Goal: Task Accomplishment & Management: Manage account settings

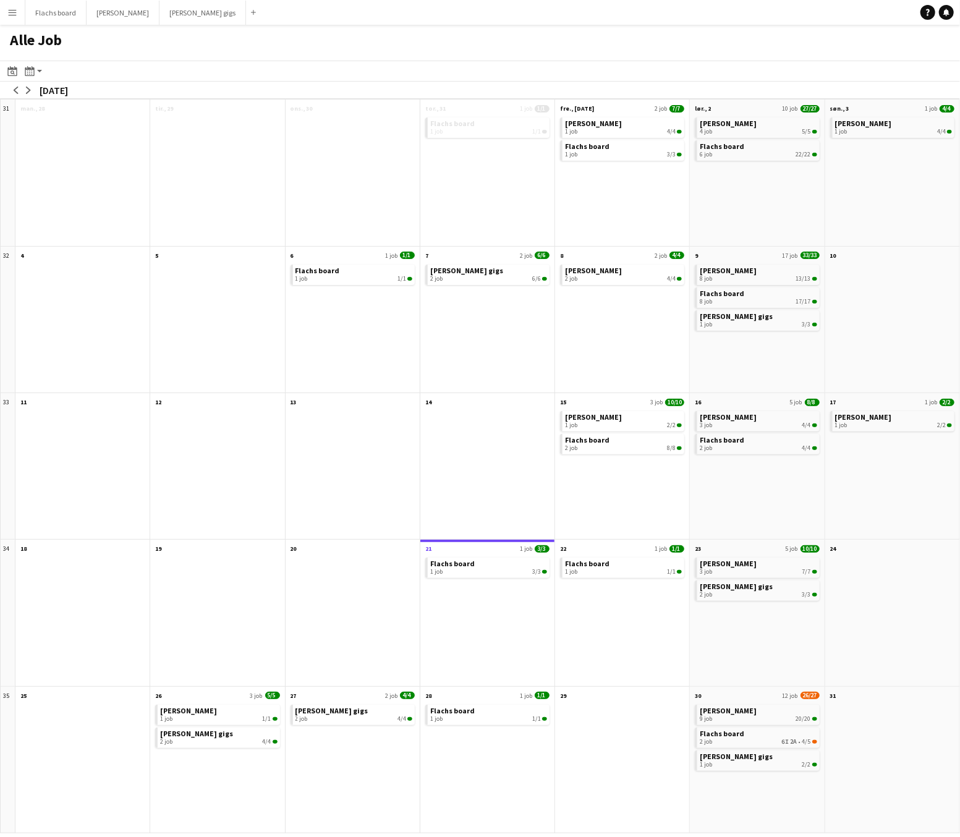
click at [12, 24] on button "Menu" at bounding box center [12, 12] width 25 height 25
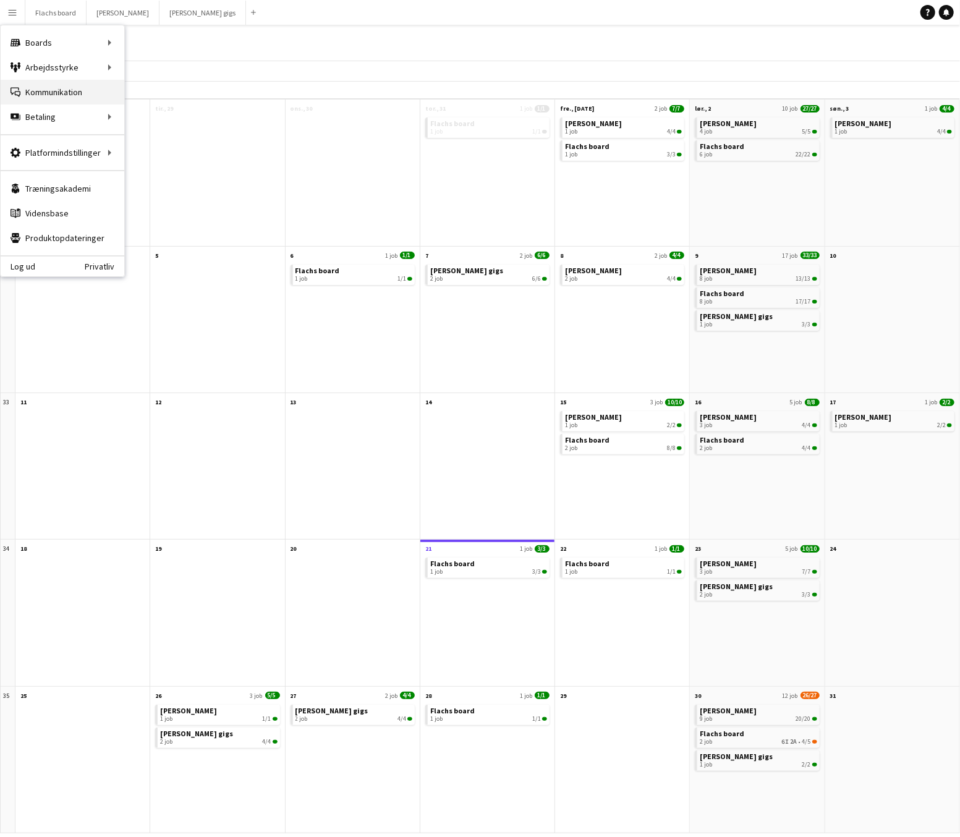
click at [31, 83] on link "Kommunikation Kommunikation" at bounding box center [63, 92] width 124 height 25
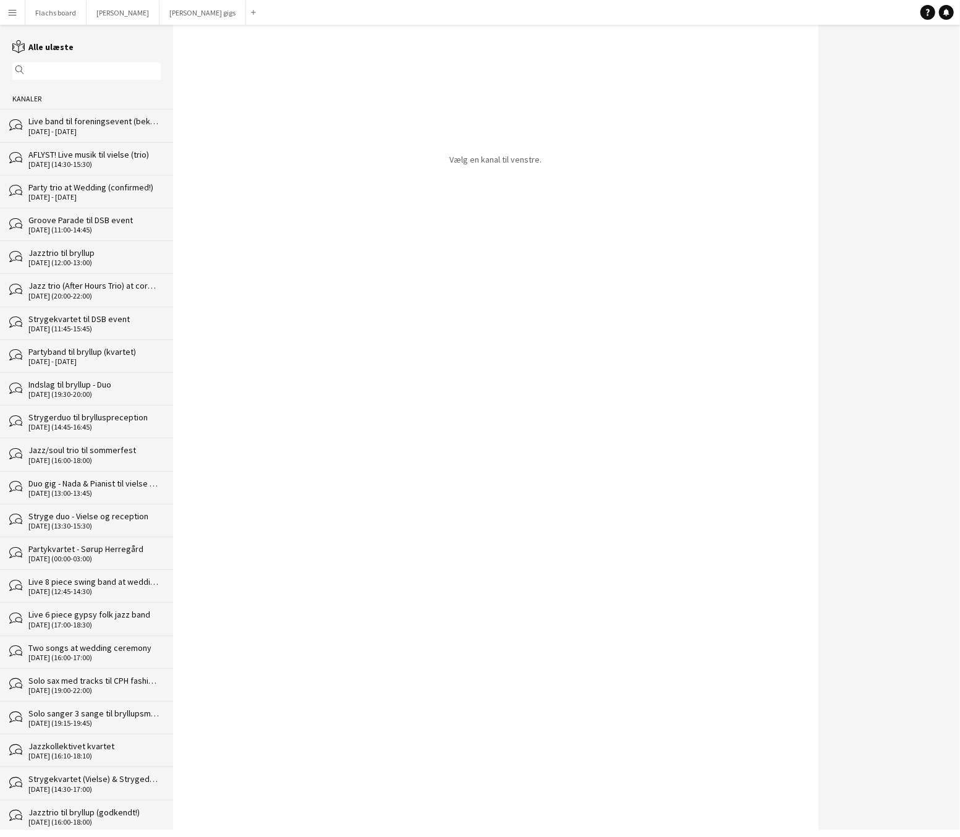
click at [90, 153] on div "AFLYST! Live musik til vielse (trio)" at bounding box center [94, 154] width 132 height 11
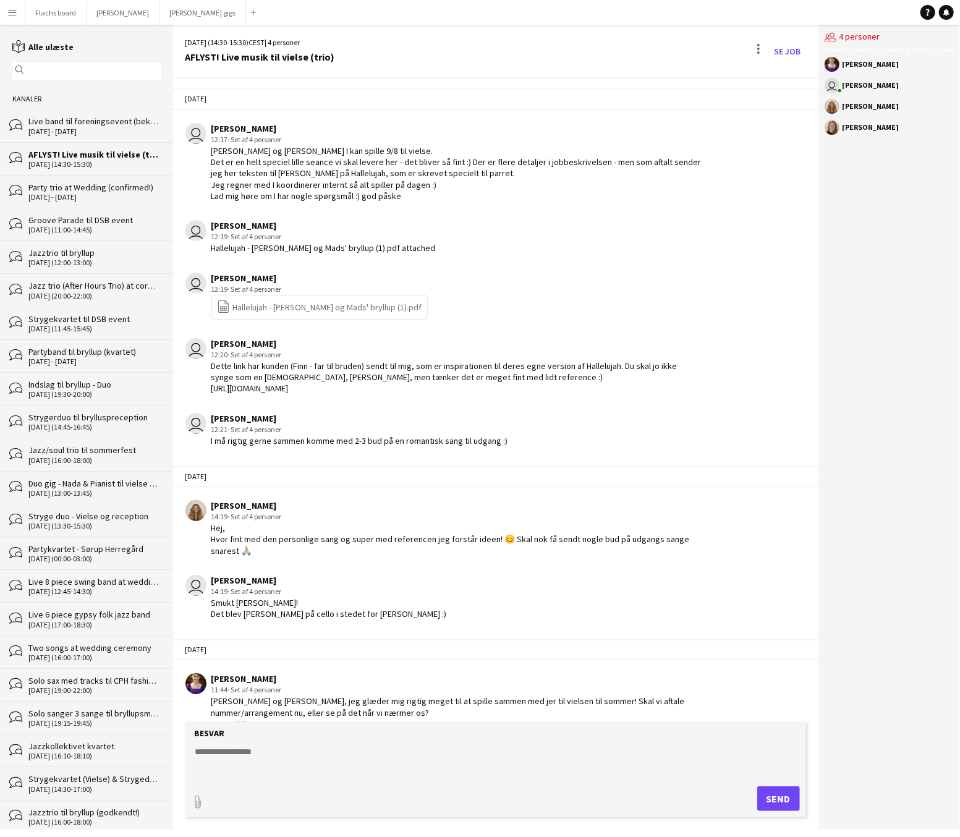
scroll to position [1806, 0]
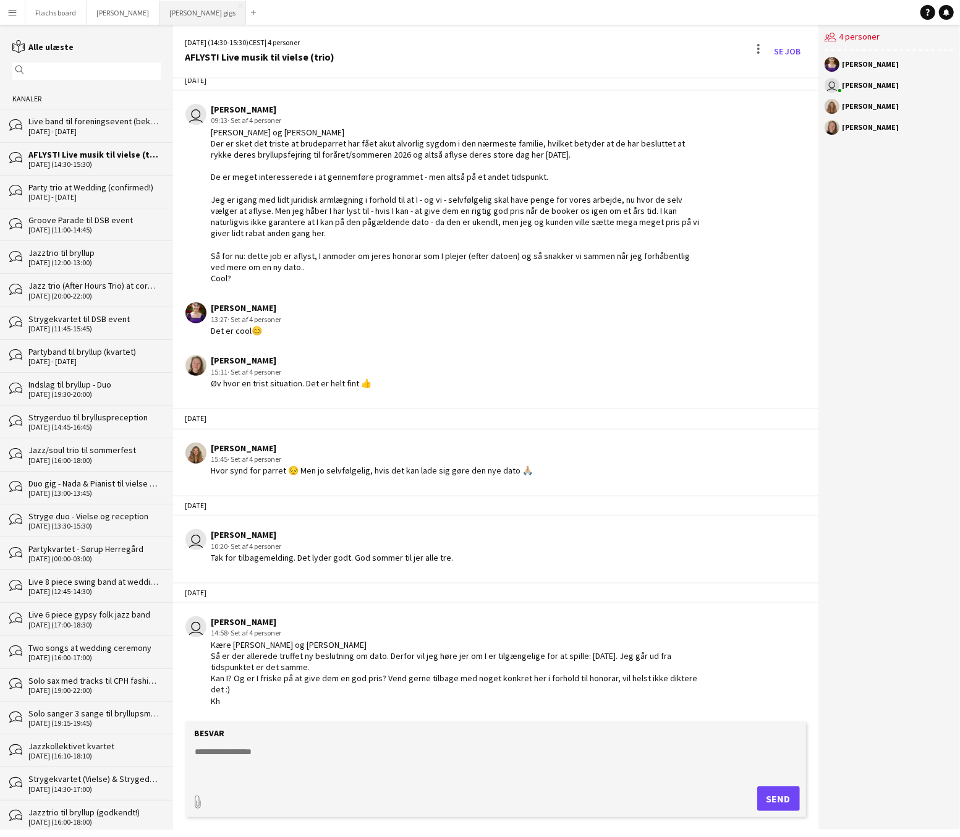
click at [166, 10] on button "[PERSON_NAME] gigs Luk" at bounding box center [203, 13] width 87 height 24
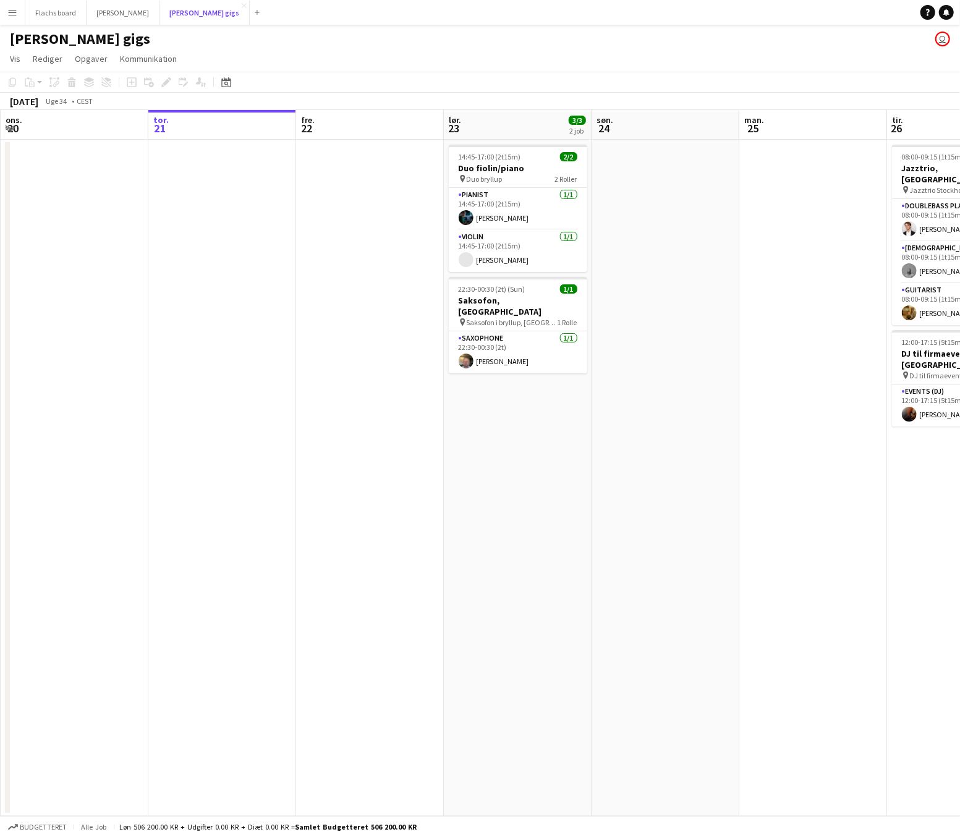
scroll to position [0, 448]
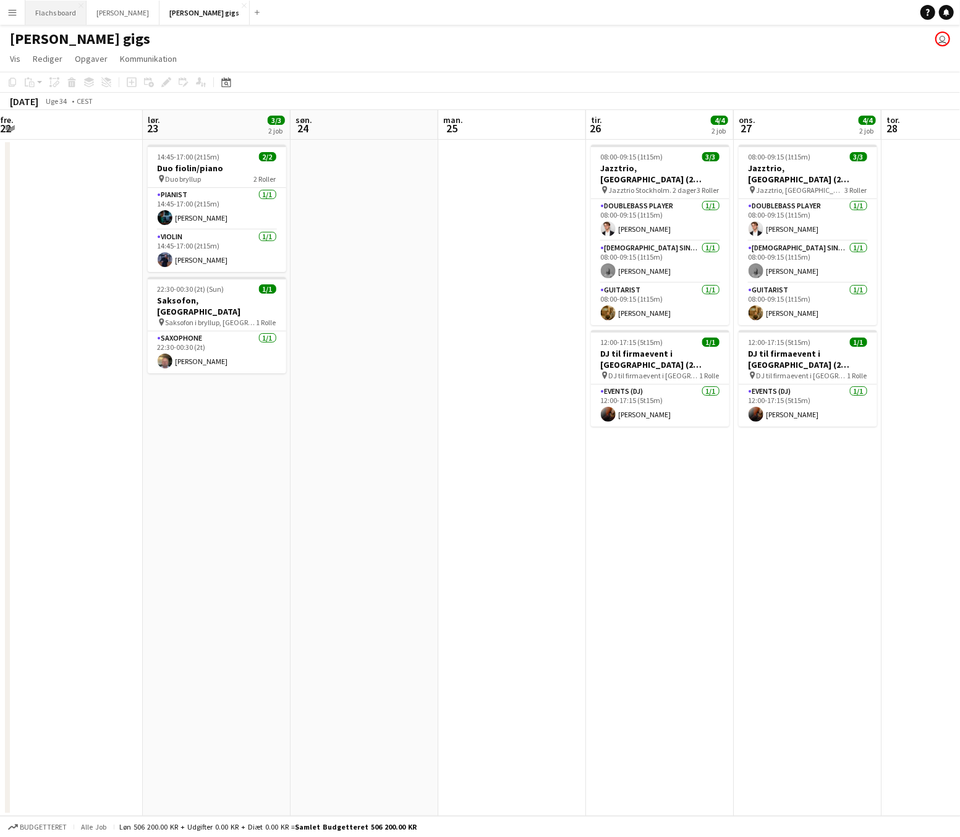
click at [52, 4] on button "Flachs board Luk" at bounding box center [55, 13] width 61 height 24
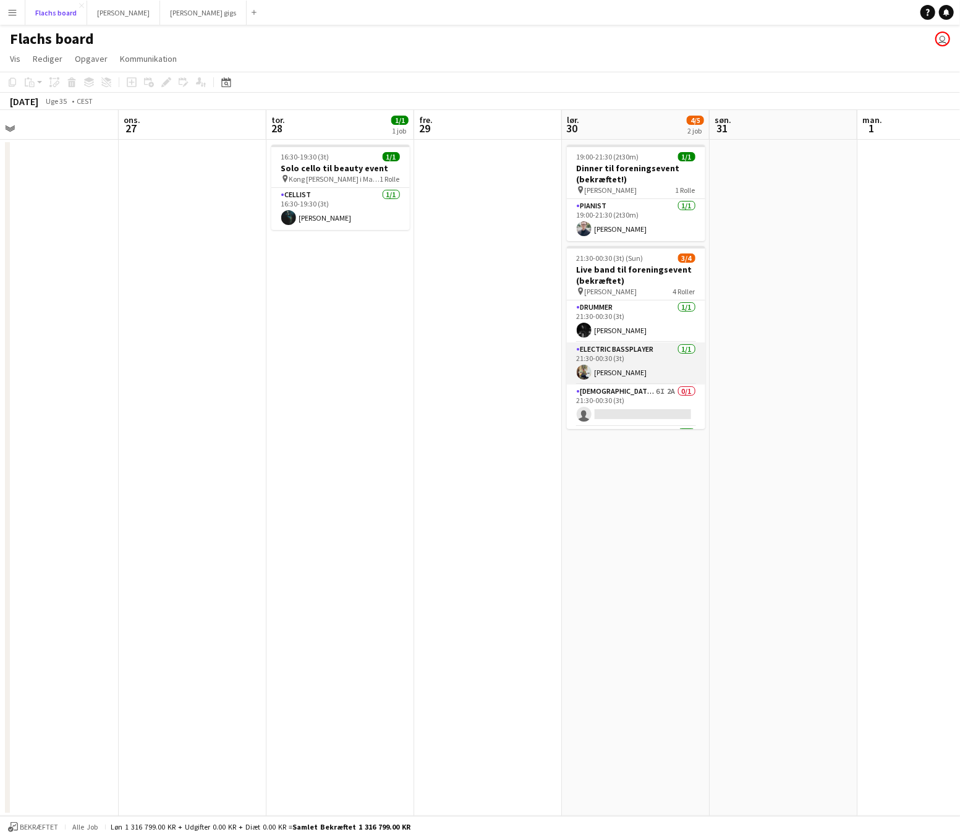
scroll to position [39, 0]
click at [656, 363] on app-card-role "[DEMOGRAPHIC_DATA] Singer 6I 2A 0/1 21:30-00:30 (3t) single-neutral-actions" at bounding box center [636, 367] width 139 height 42
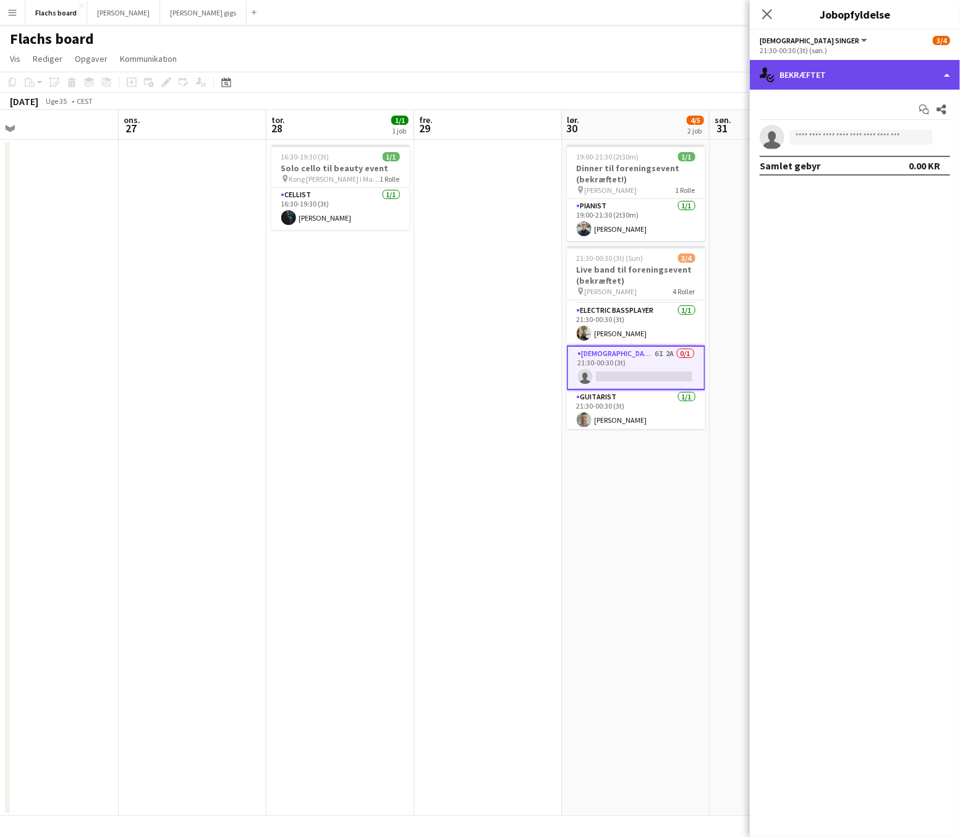
click at [840, 80] on div "single-neutral-actions-check-2 Bekræftet" at bounding box center [855, 75] width 210 height 30
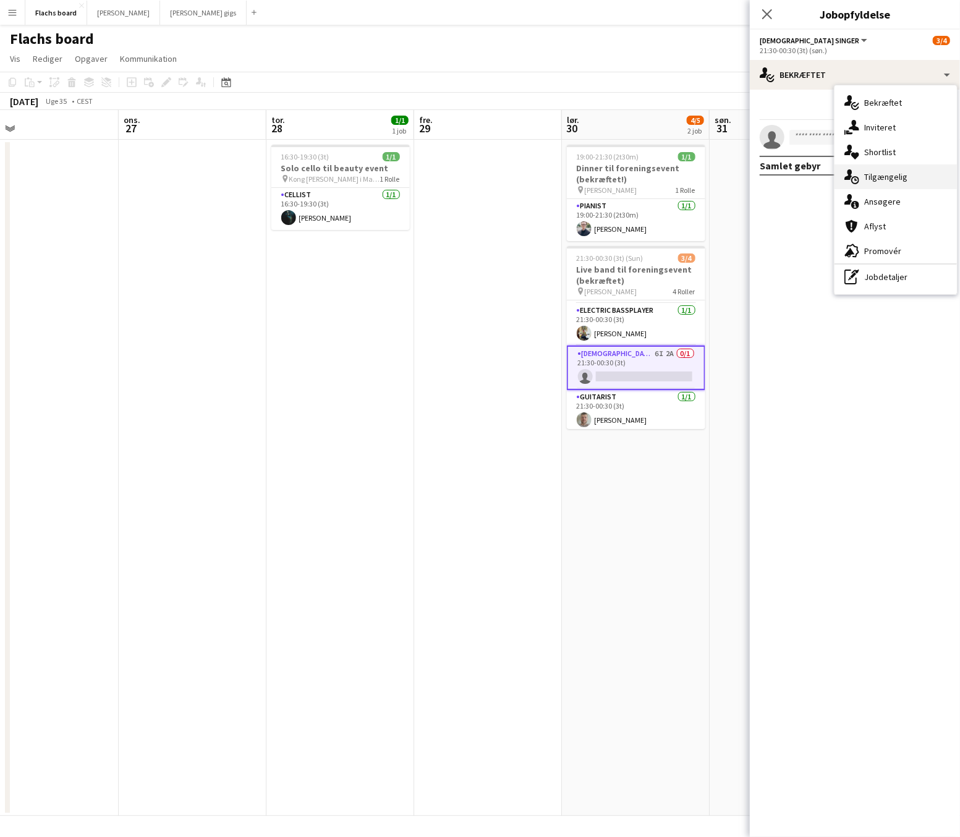
click at [916, 179] on div "single-neutral-actions-upload Tilgængelig" at bounding box center [896, 177] width 122 height 25
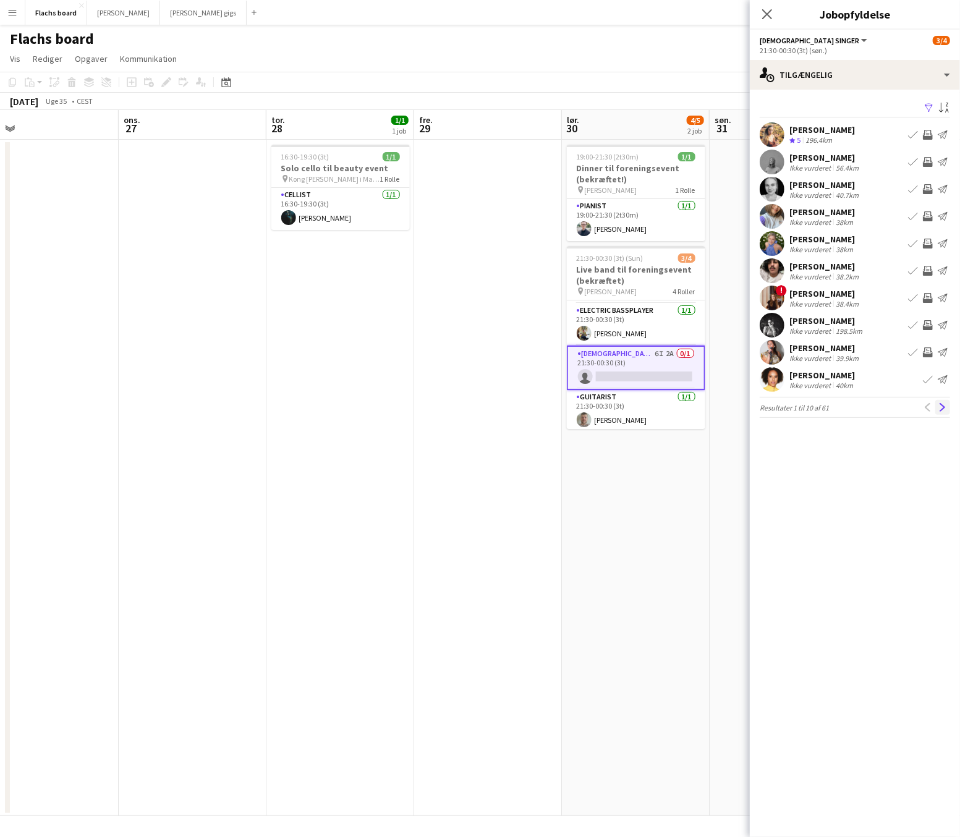
click at [946, 408] on app-icon "Næste" at bounding box center [943, 407] width 9 height 9
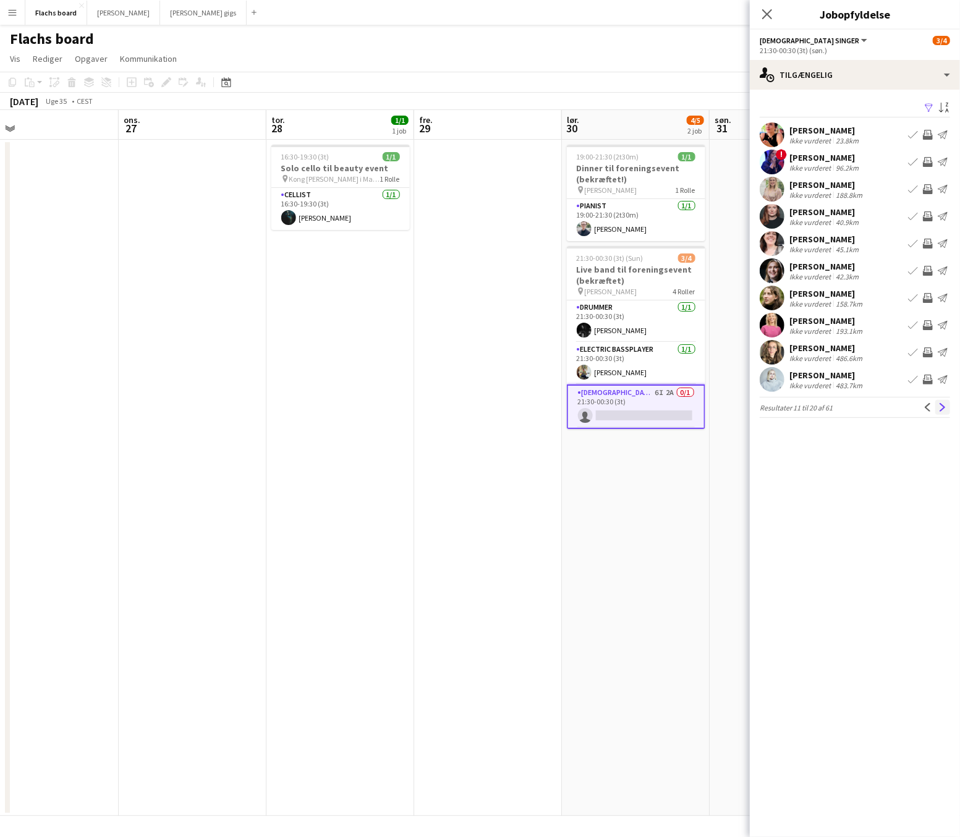
click at [946, 412] on app-icon "Næste" at bounding box center [943, 407] width 9 height 9
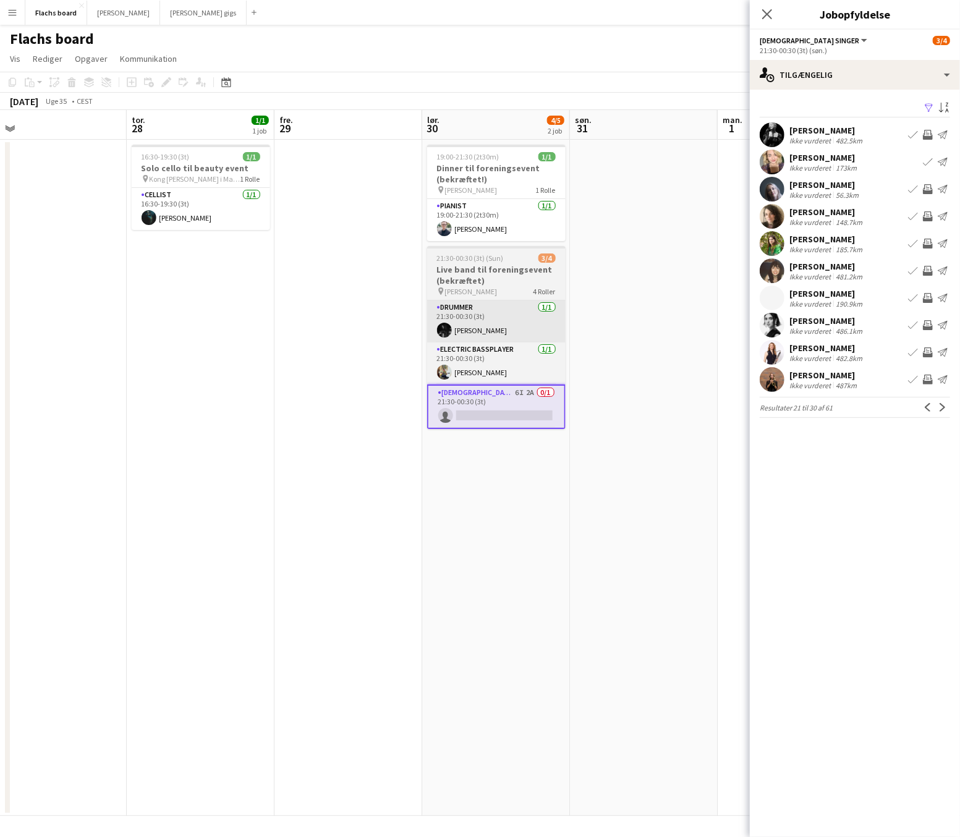
scroll to position [0, 466]
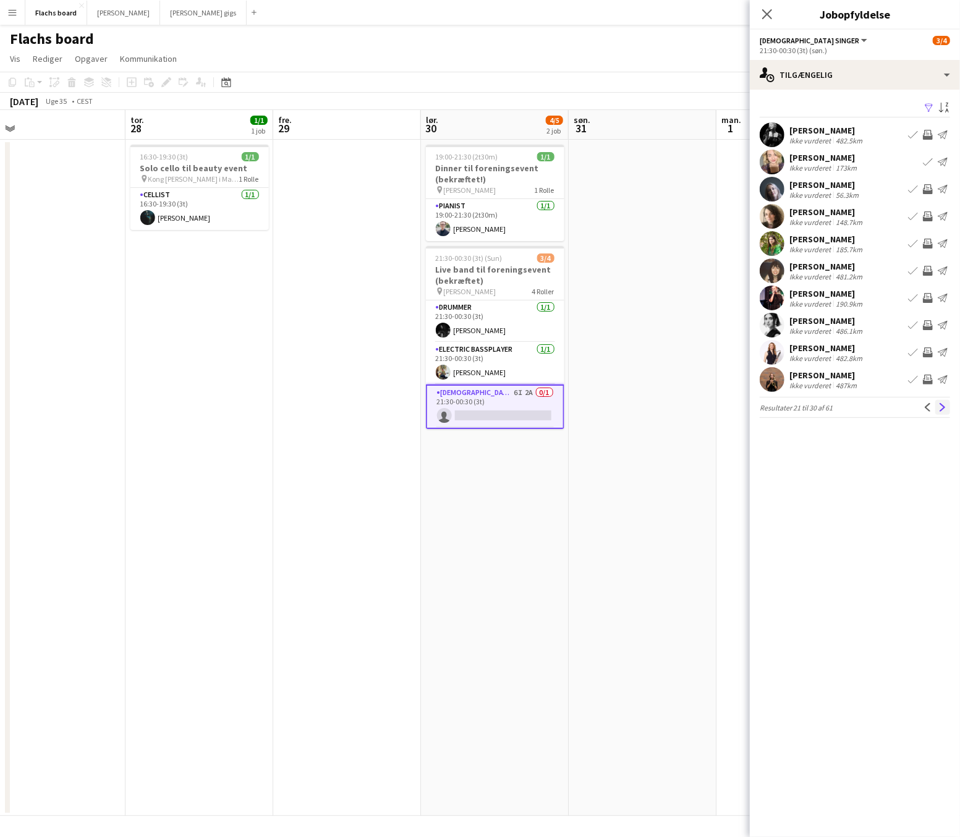
click at [939, 409] on app-icon "Næste" at bounding box center [943, 407] width 9 height 9
click at [679, 258] on app-date-cell at bounding box center [643, 478] width 148 height 677
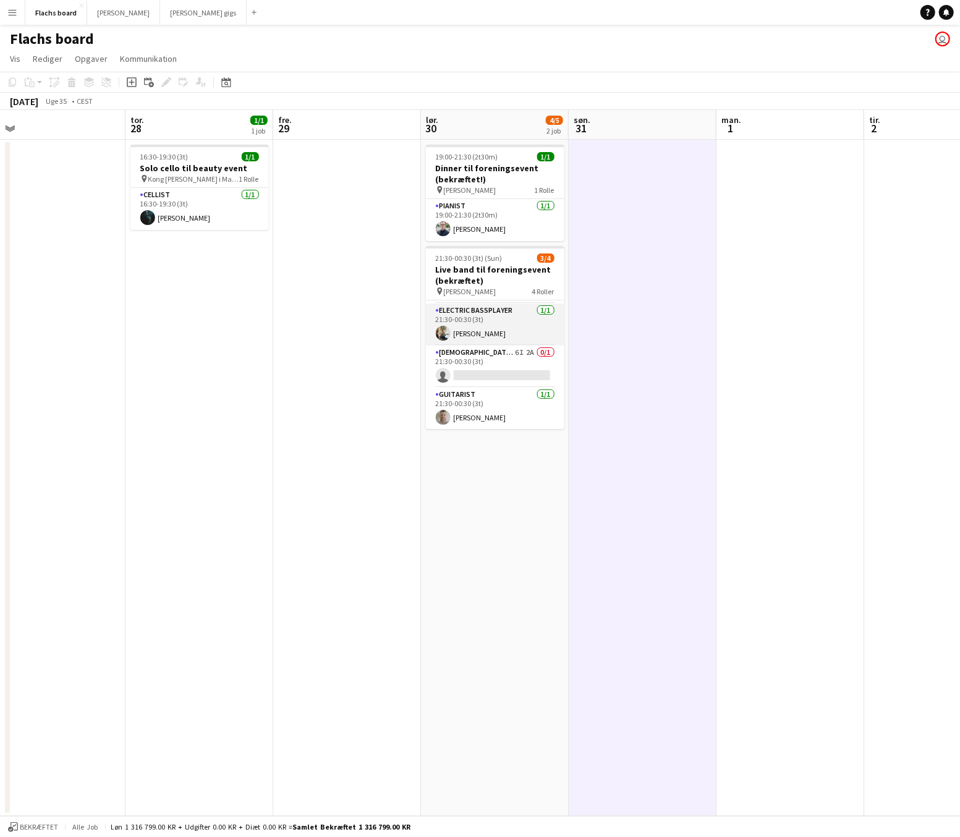
scroll to position [38, 0]
click at [488, 361] on app-card-role "[DEMOGRAPHIC_DATA] Singer 6I 2A 0/1 21:30-00:30 (3t) single-neutral-actions" at bounding box center [495, 367] width 139 height 42
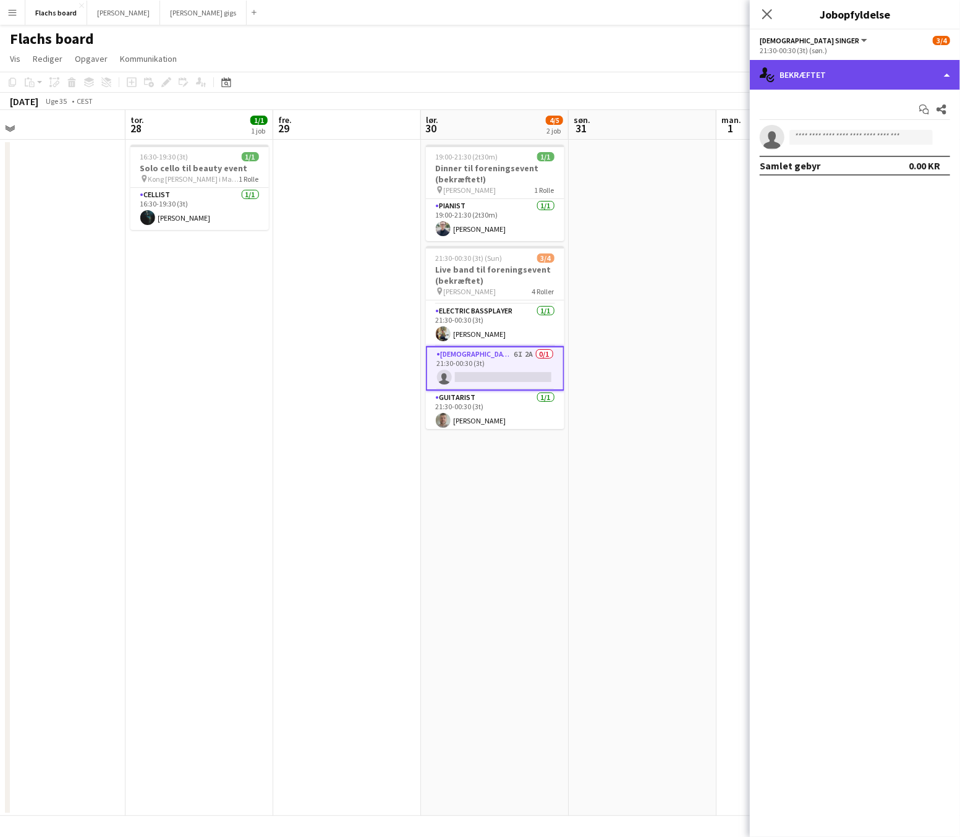
click at [899, 75] on div "single-neutral-actions-check-2 Bekræftet" at bounding box center [855, 75] width 210 height 30
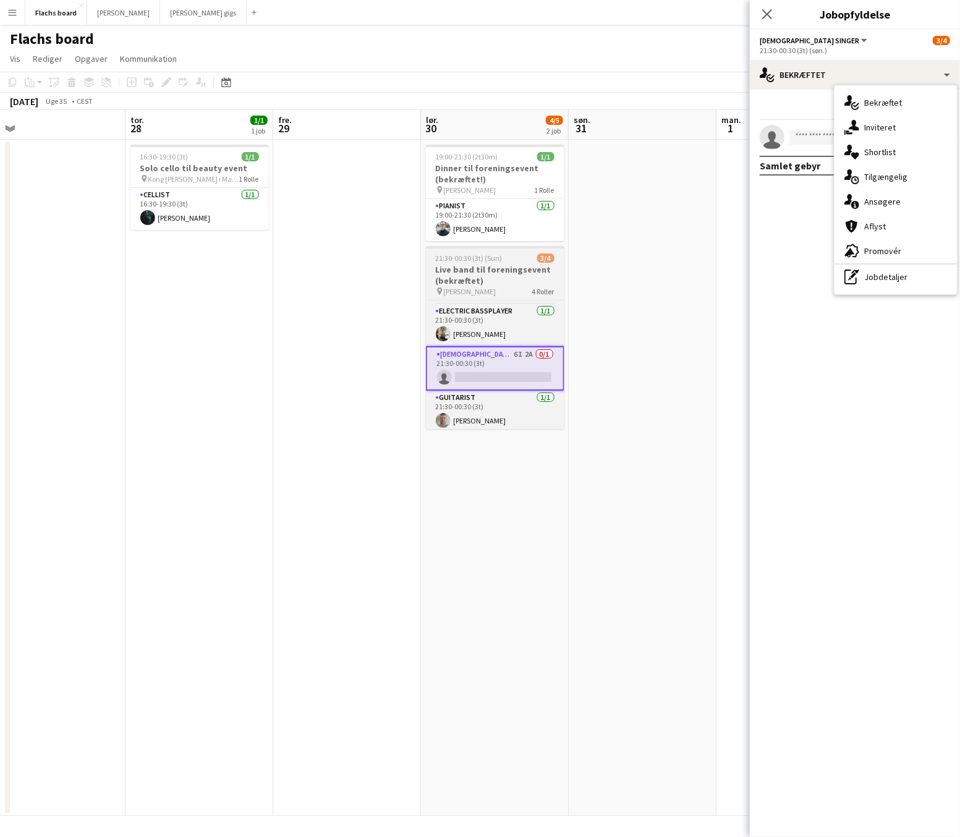
click at [482, 275] on h3 "Live band til foreningsevent (bekræftet)" at bounding box center [495, 275] width 139 height 22
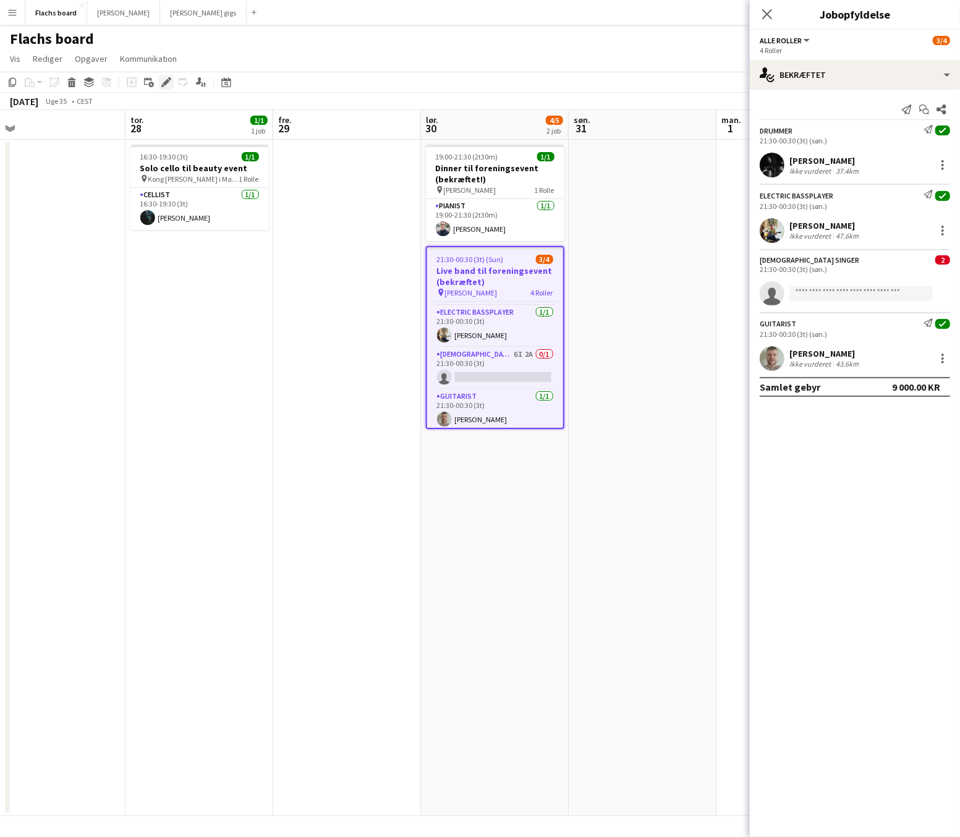
click at [164, 82] on icon "Rediger" at bounding box center [166, 82] width 10 height 10
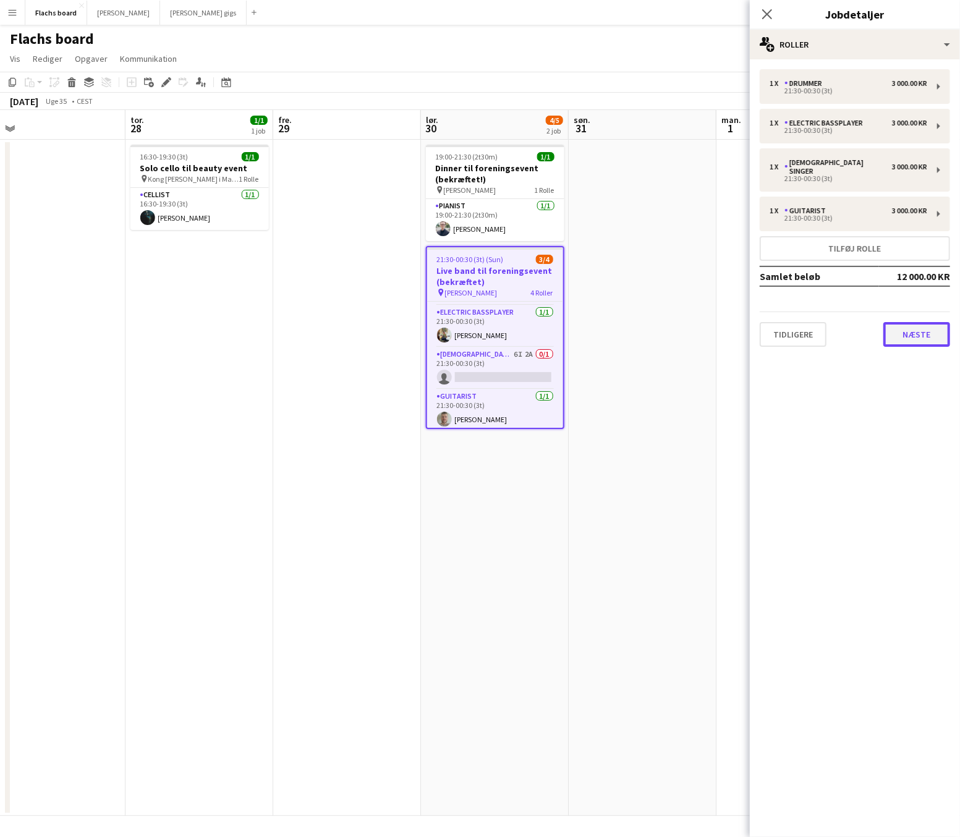
click at [922, 323] on button "Næste" at bounding box center [917, 334] width 67 height 25
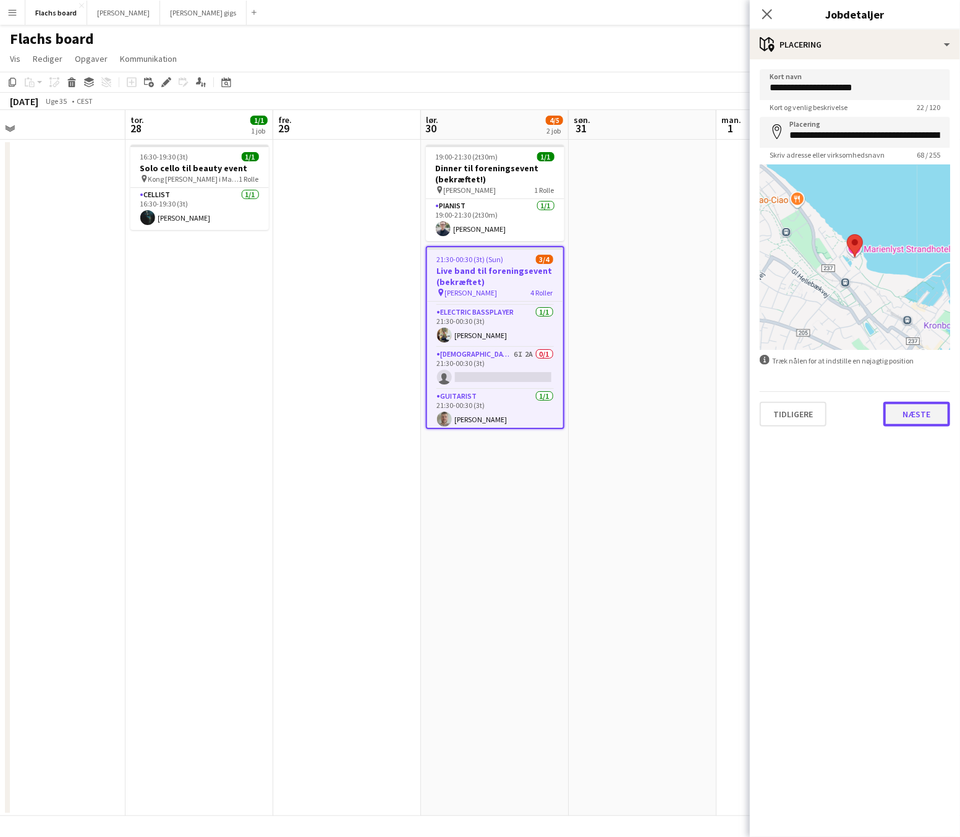
click at [923, 406] on button "Næste" at bounding box center [917, 414] width 67 height 25
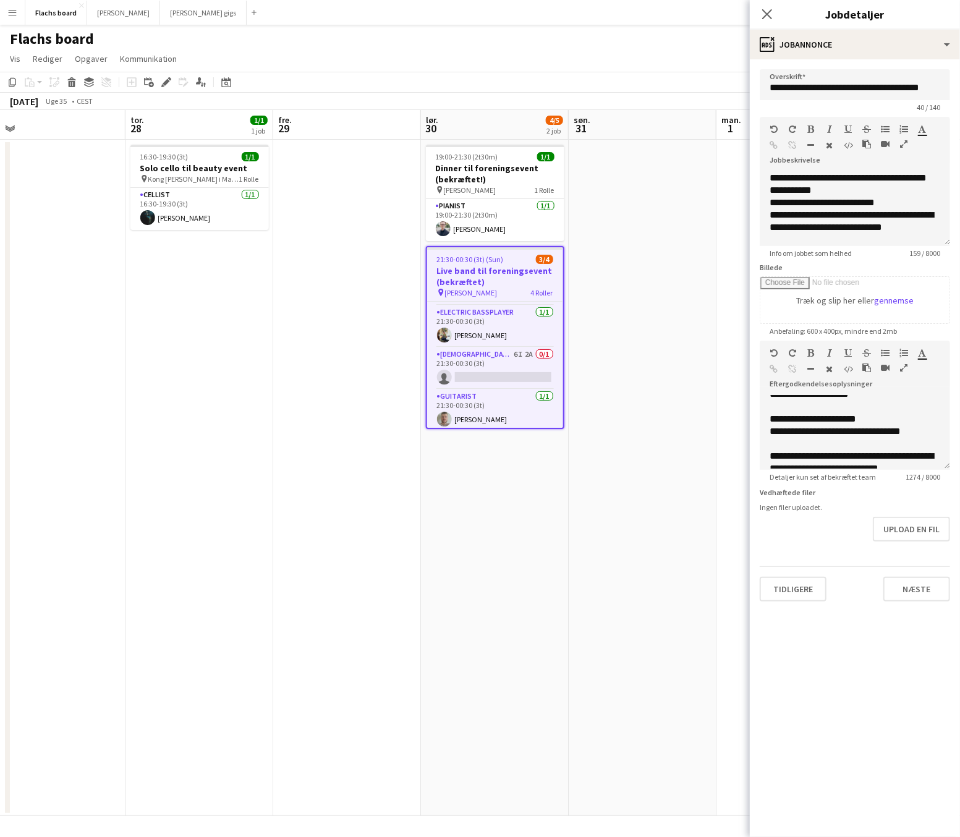
scroll to position [0, 466]
click at [688, 432] on app-date-cell at bounding box center [642, 478] width 148 height 677
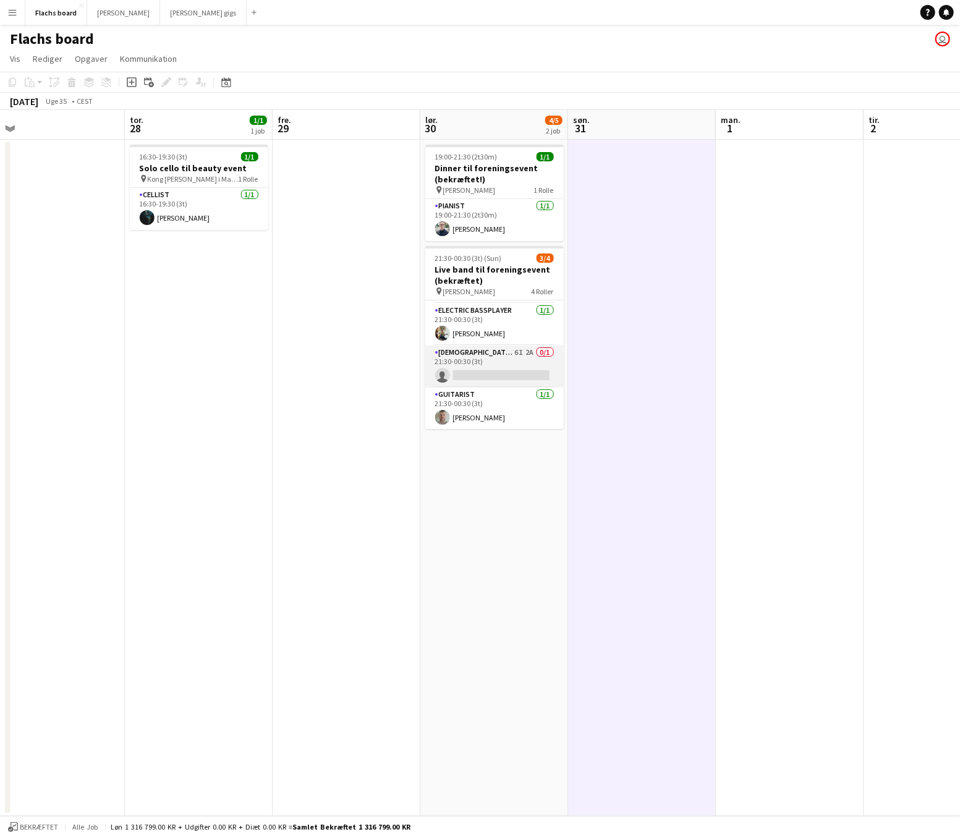
scroll to position [0, 0]
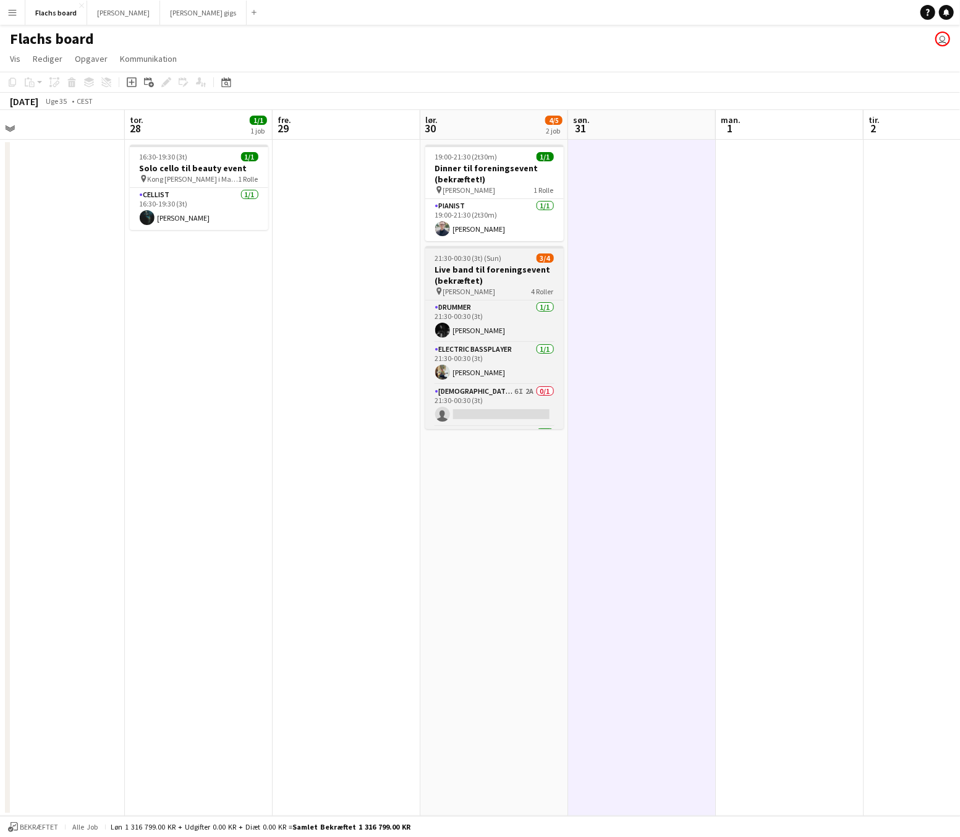
click at [499, 275] on h3 "Live band til foreningsevent (bekræftet)" at bounding box center [494, 275] width 139 height 22
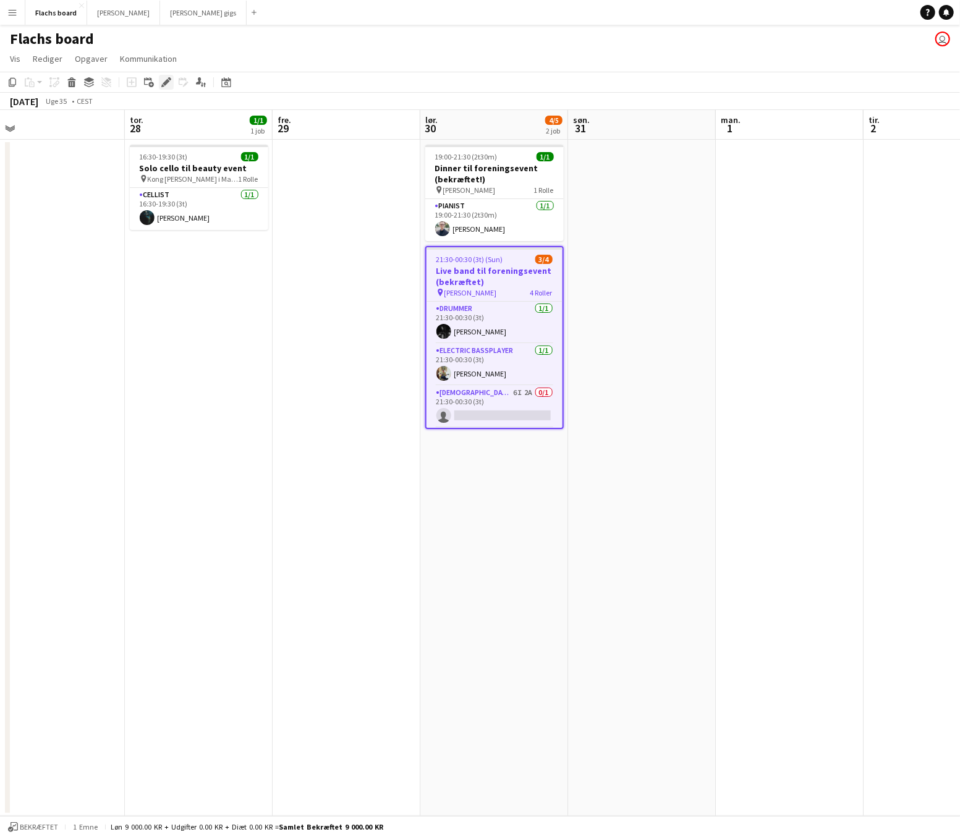
click at [165, 81] on icon at bounding box center [166, 82] width 7 height 7
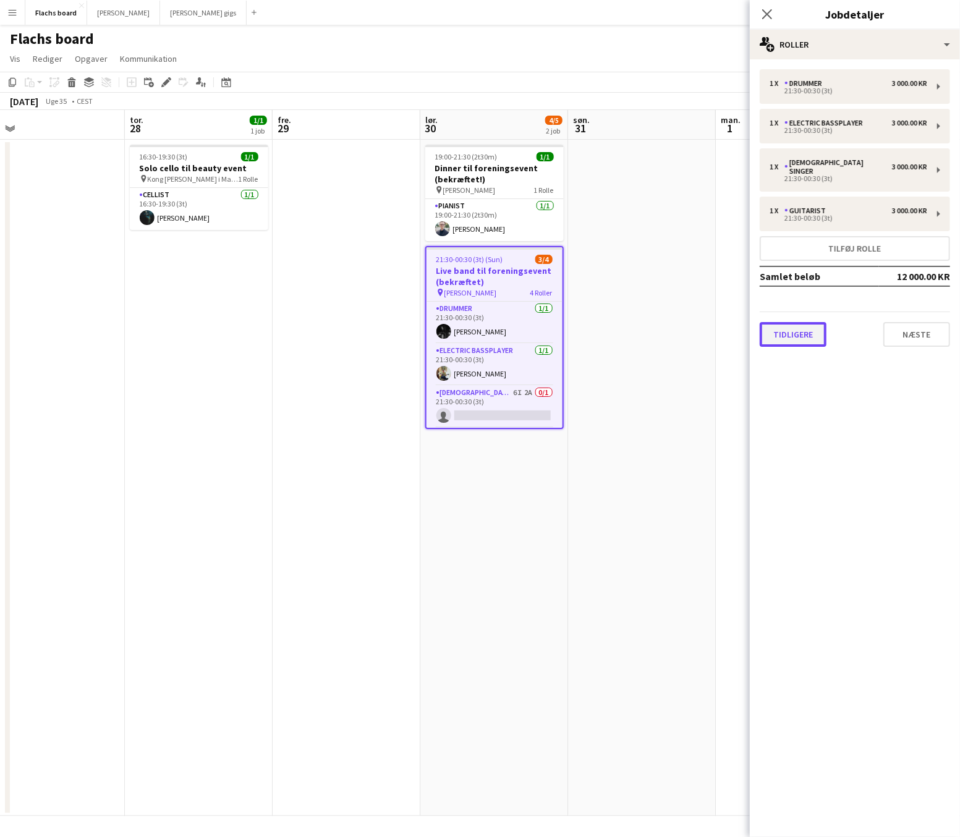
click at [789, 330] on button "Tidligere" at bounding box center [793, 334] width 67 height 25
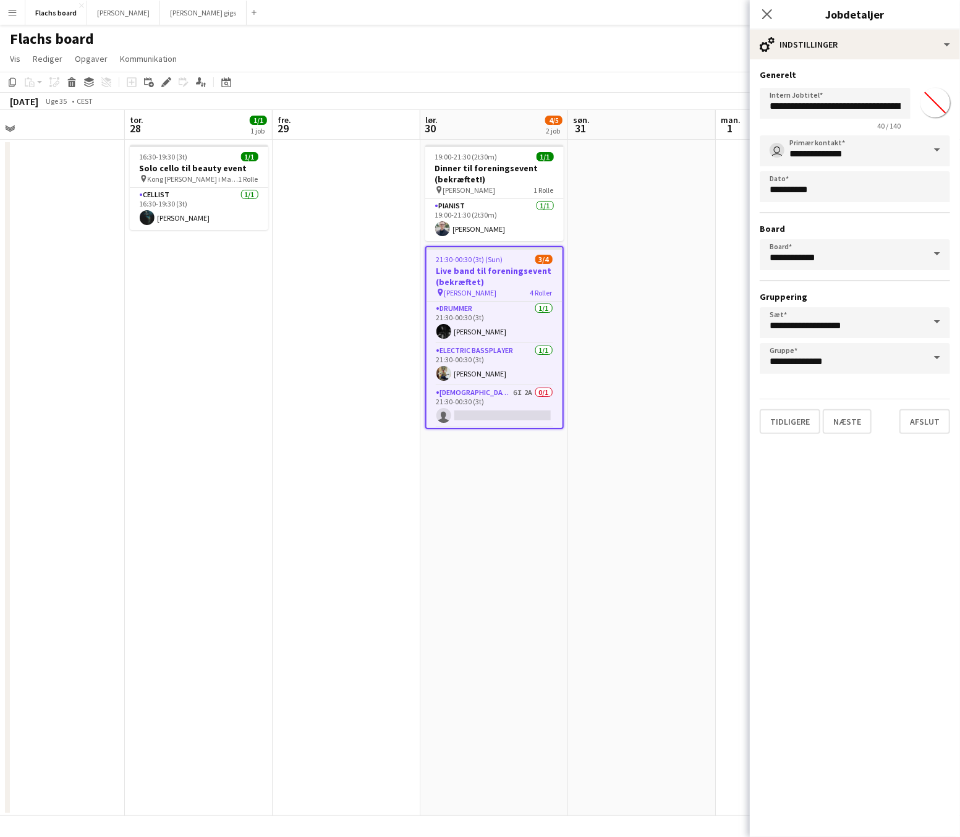
click at [510, 267] on h3 "Live band til foreningsevent (bekræftet)" at bounding box center [495, 276] width 136 height 22
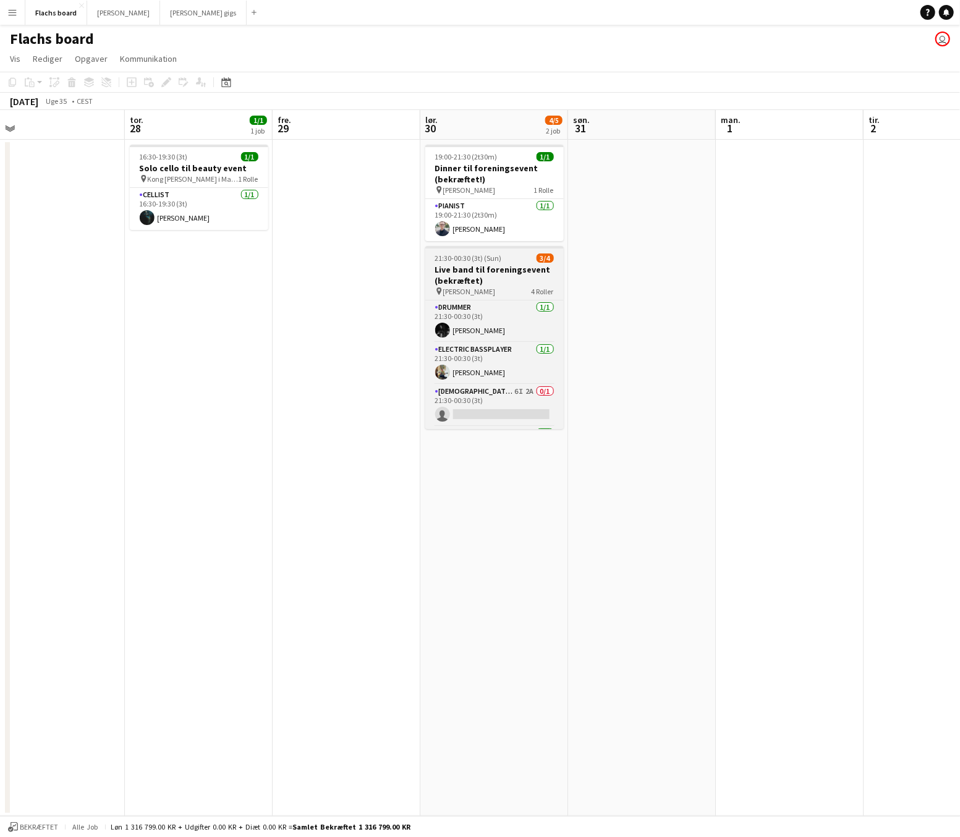
click at [519, 273] on h3 "Live band til foreningsevent (bekræftet)" at bounding box center [494, 275] width 139 height 22
